Goal: Navigation & Orientation: Find specific page/section

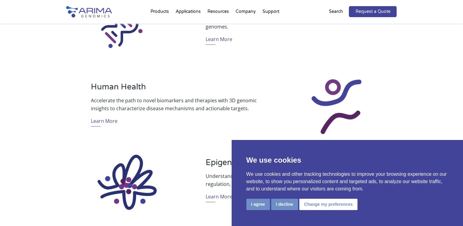
scroll to position [387, 0]
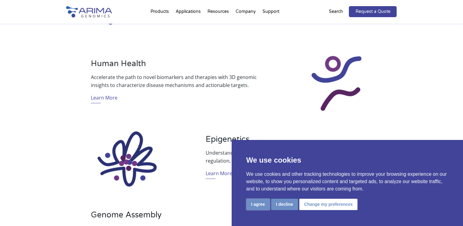
click at [261, 206] on button "I agree" at bounding box center [259, 204] width 24 height 11
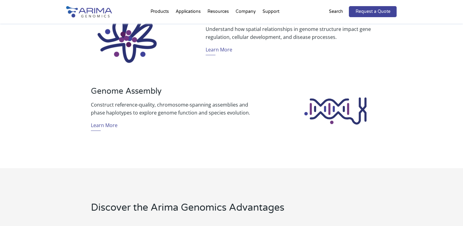
scroll to position [559, 0]
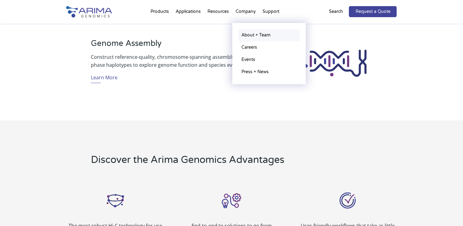
click at [248, 36] on link "About + Team" at bounding box center [269, 35] width 61 height 12
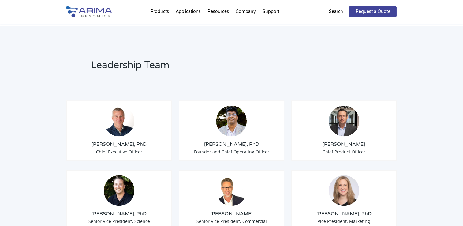
scroll to position [432, 0]
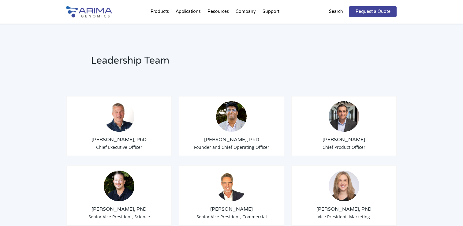
click at [234, 105] on img at bounding box center [231, 116] width 31 height 31
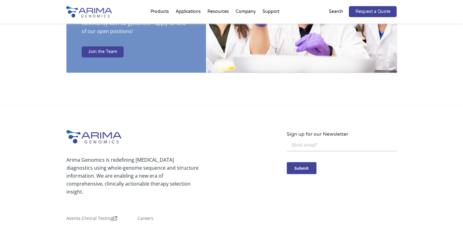
scroll to position [1052, 0]
